Goal: Navigation & Orientation: Understand site structure

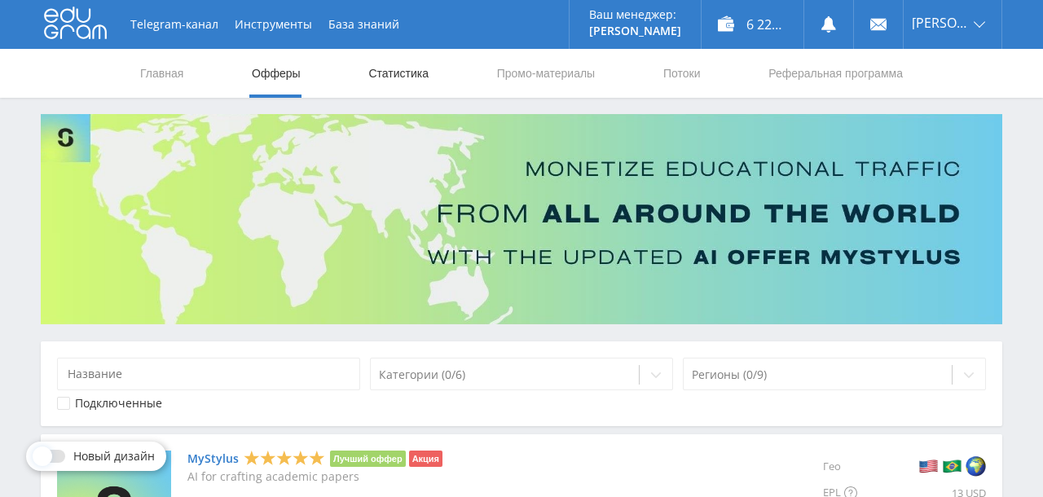
click at [394, 82] on link "Статистика" at bounding box center [399, 73] width 64 height 49
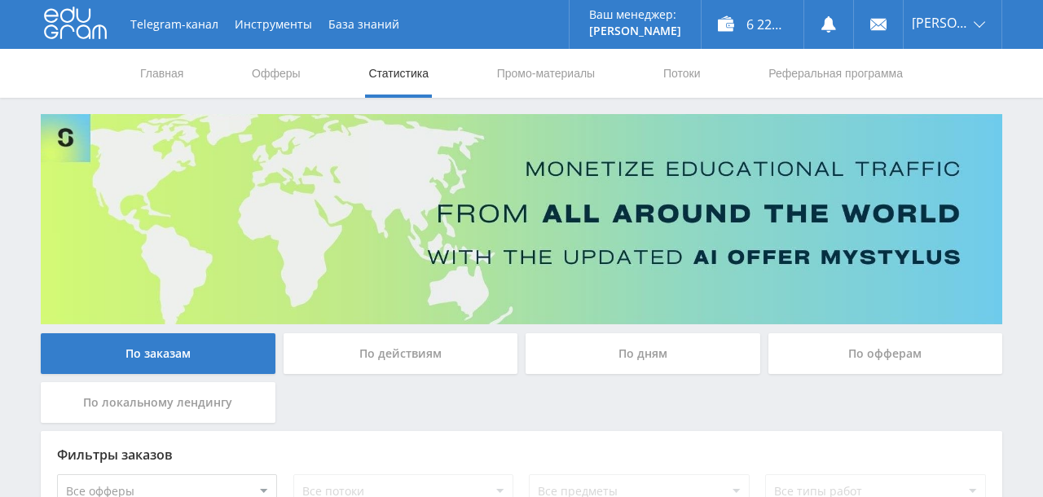
click at [616, 350] on div "По дням" at bounding box center [643, 353] width 235 height 41
click at [0, 0] on input "По дням" at bounding box center [0, 0] width 0 height 0
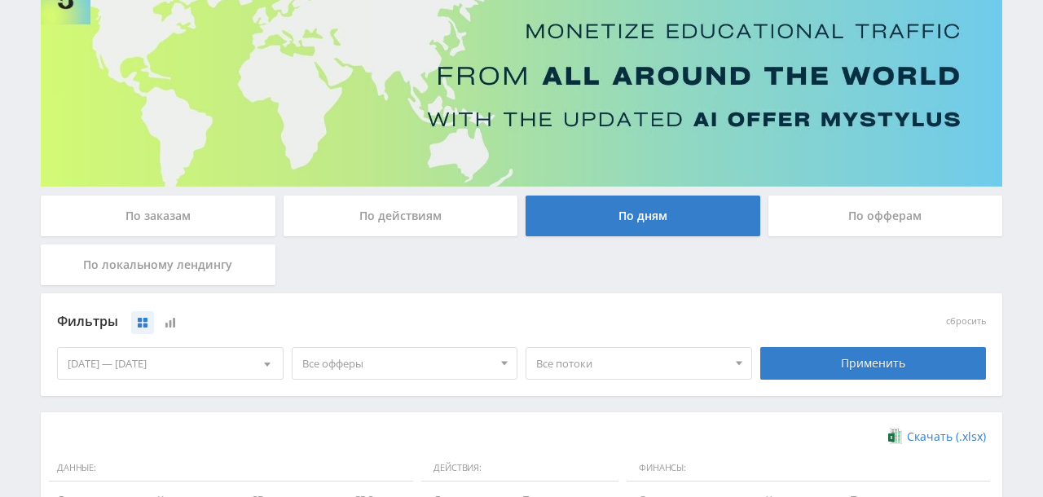
scroll to position [134, 0]
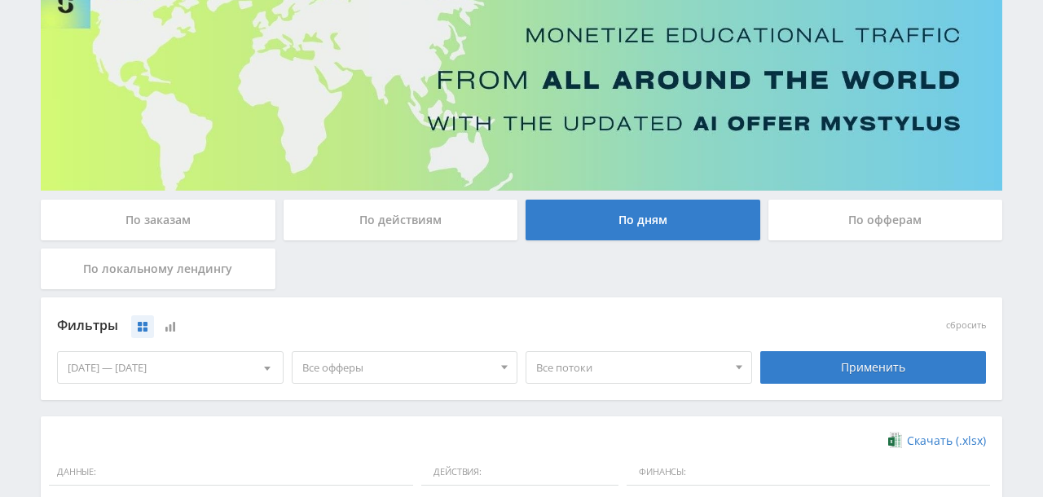
click at [800, 224] on div "По офферам" at bounding box center [886, 220] width 235 height 41
click at [0, 0] on input "По офферам" at bounding box center [0, 0] width 0 height 0
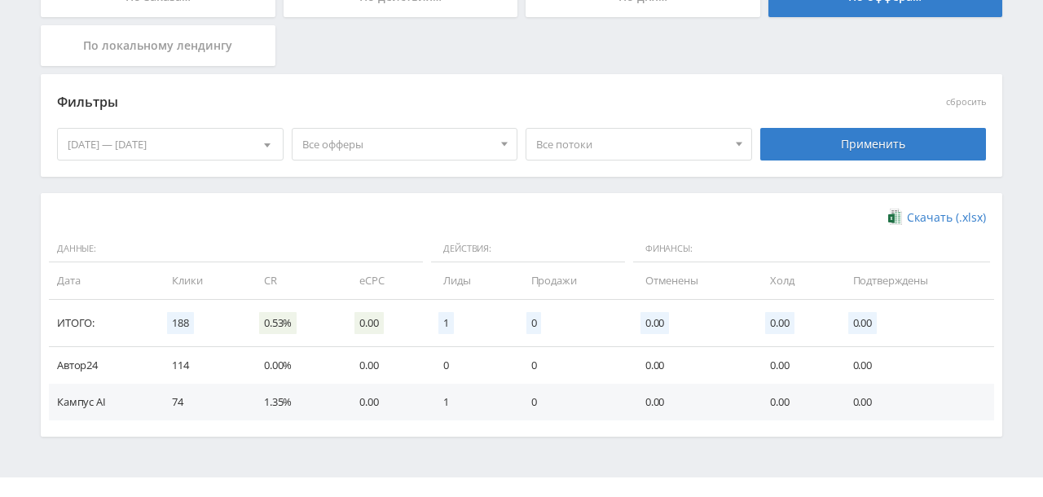
scroll to position [0, 0]
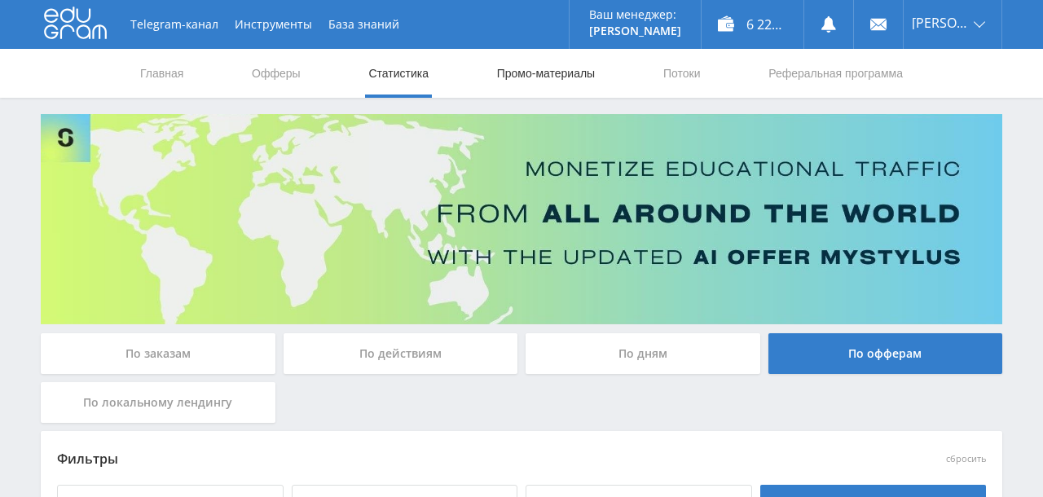
click at [540, 72] on link "Промо-материалы" at bounding box center [545, 73] width 101 height 49
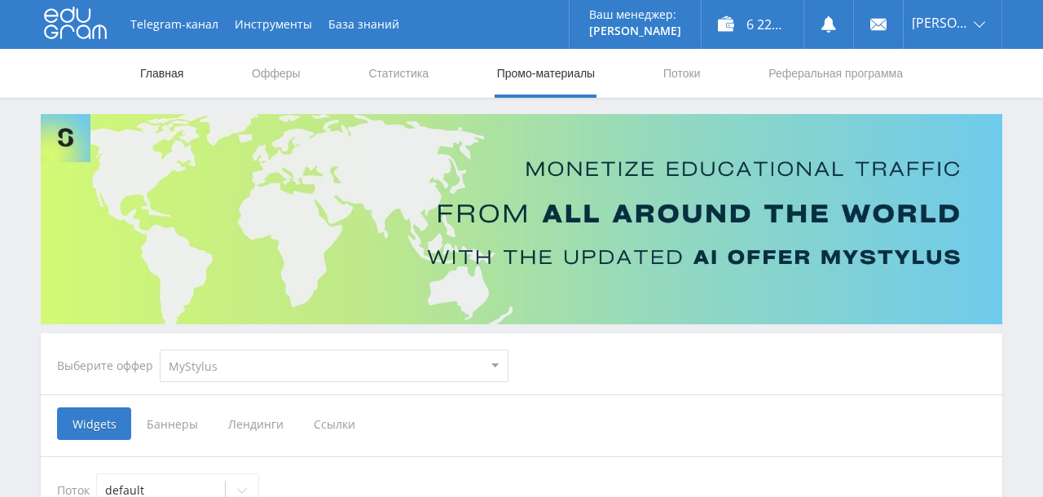
click at [185, 72] on link "Главная" at bounding box center [162, 73] width 46 height 49
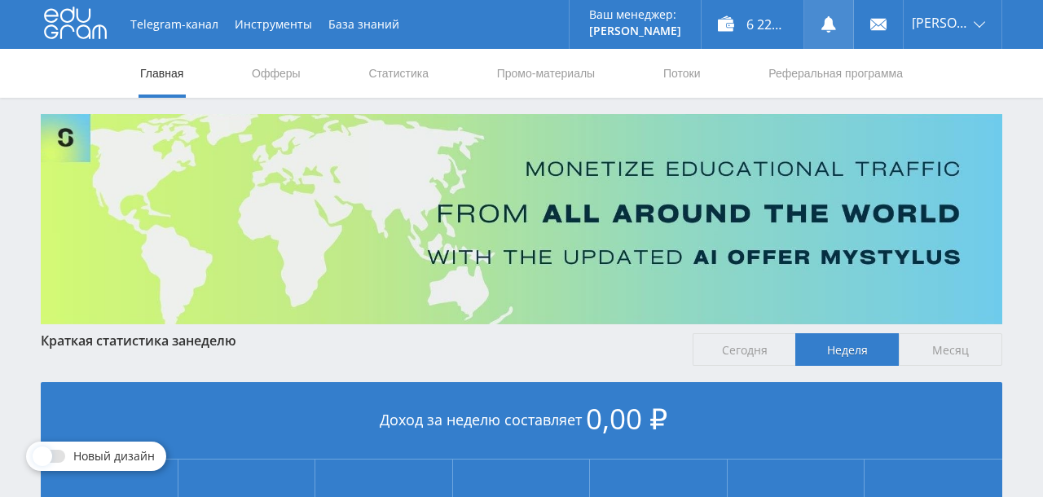
click at [837, 25] on icon at bounding box center [829, 24] width 16 height 16
